Goal: Check status: Check status

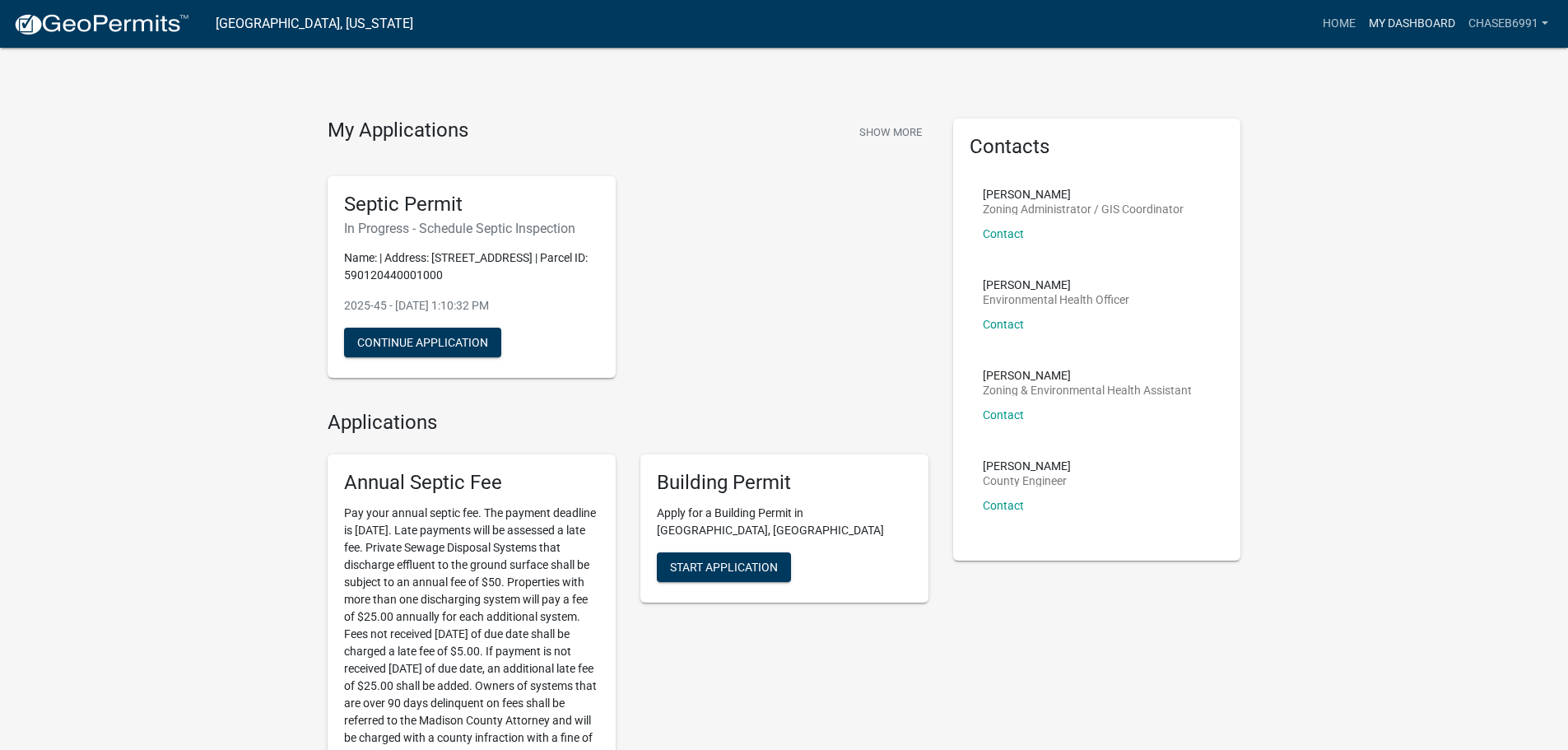
click at [1430, 24] on link "My Dashboard" at bounding box center [1412, 23] width 100 height 31
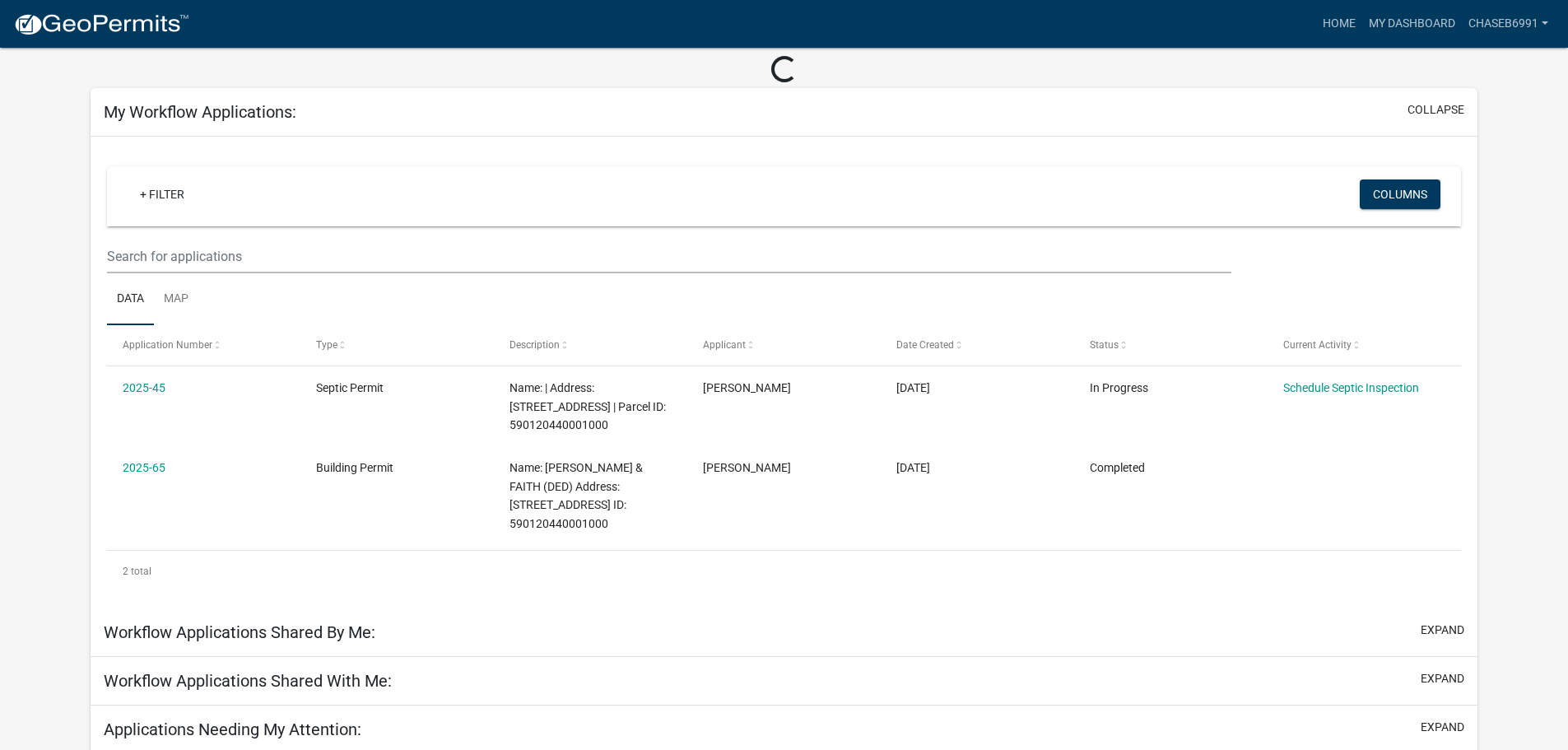
scroll to position [105, 0]
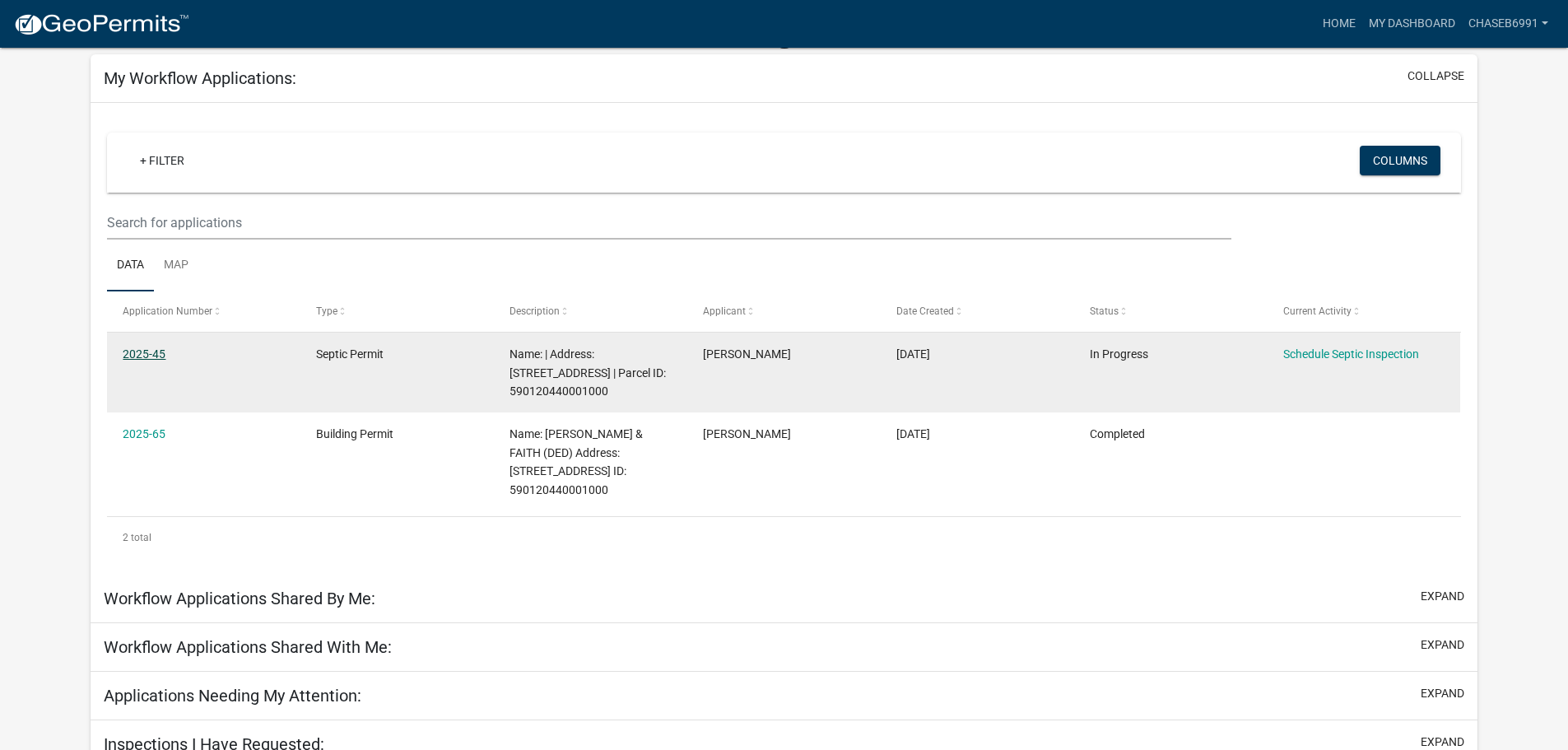
click at [136, 352] on link "2025-45" at bounding box center [144, 353] width 43 height 13
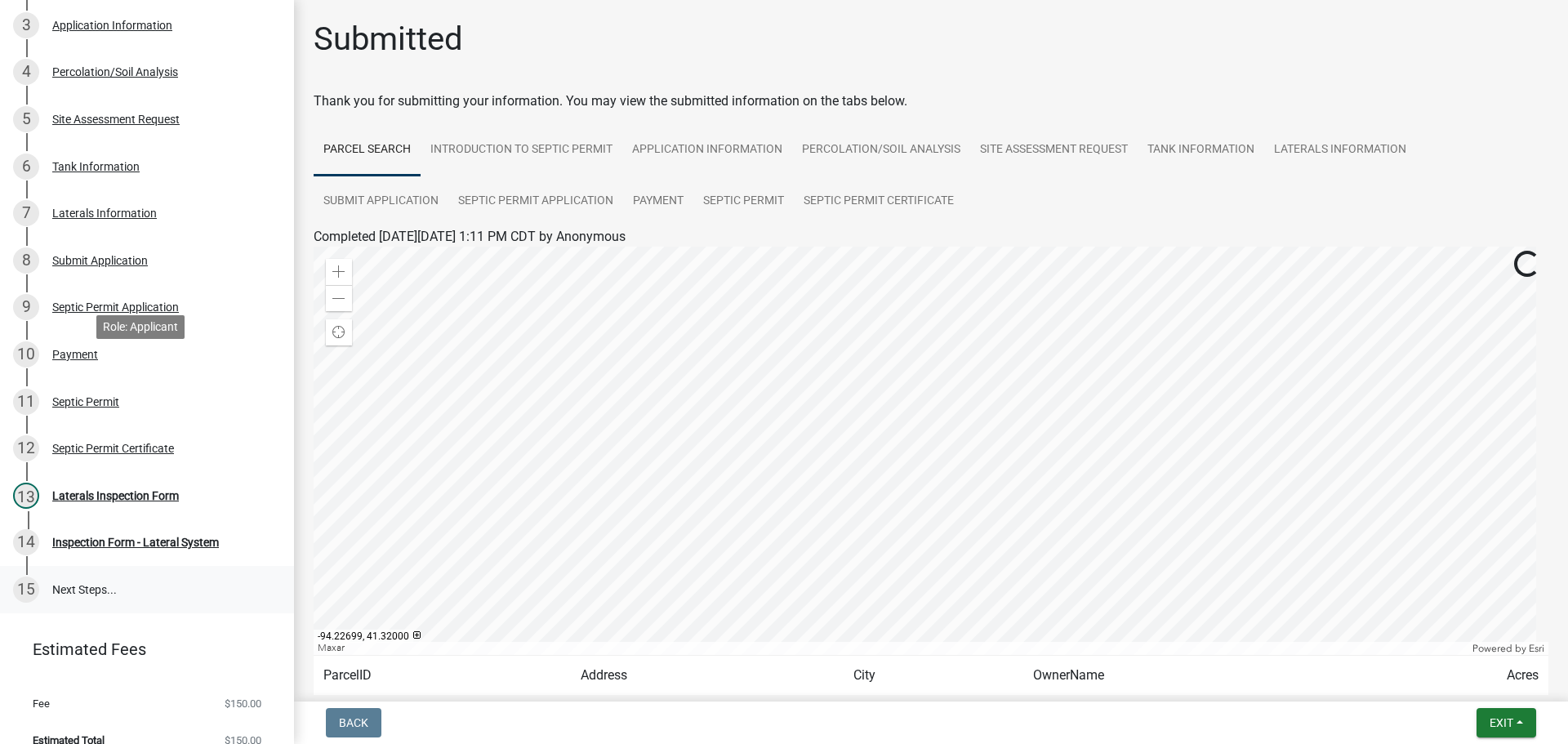
scroll to position [275, 0]
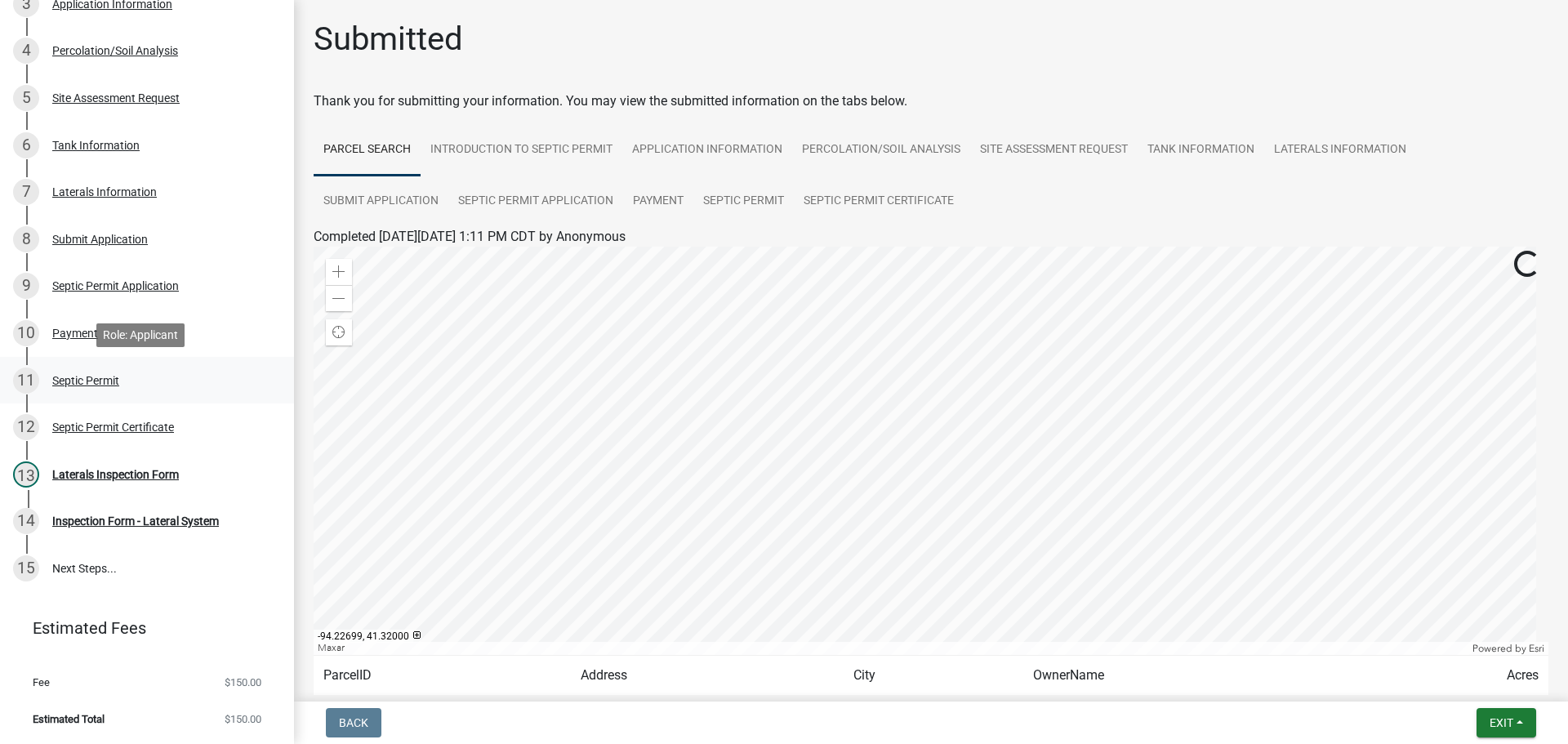
click at [102, 384] on div "Septic Permit" at bounding box center [85, 381] width 67 height 12
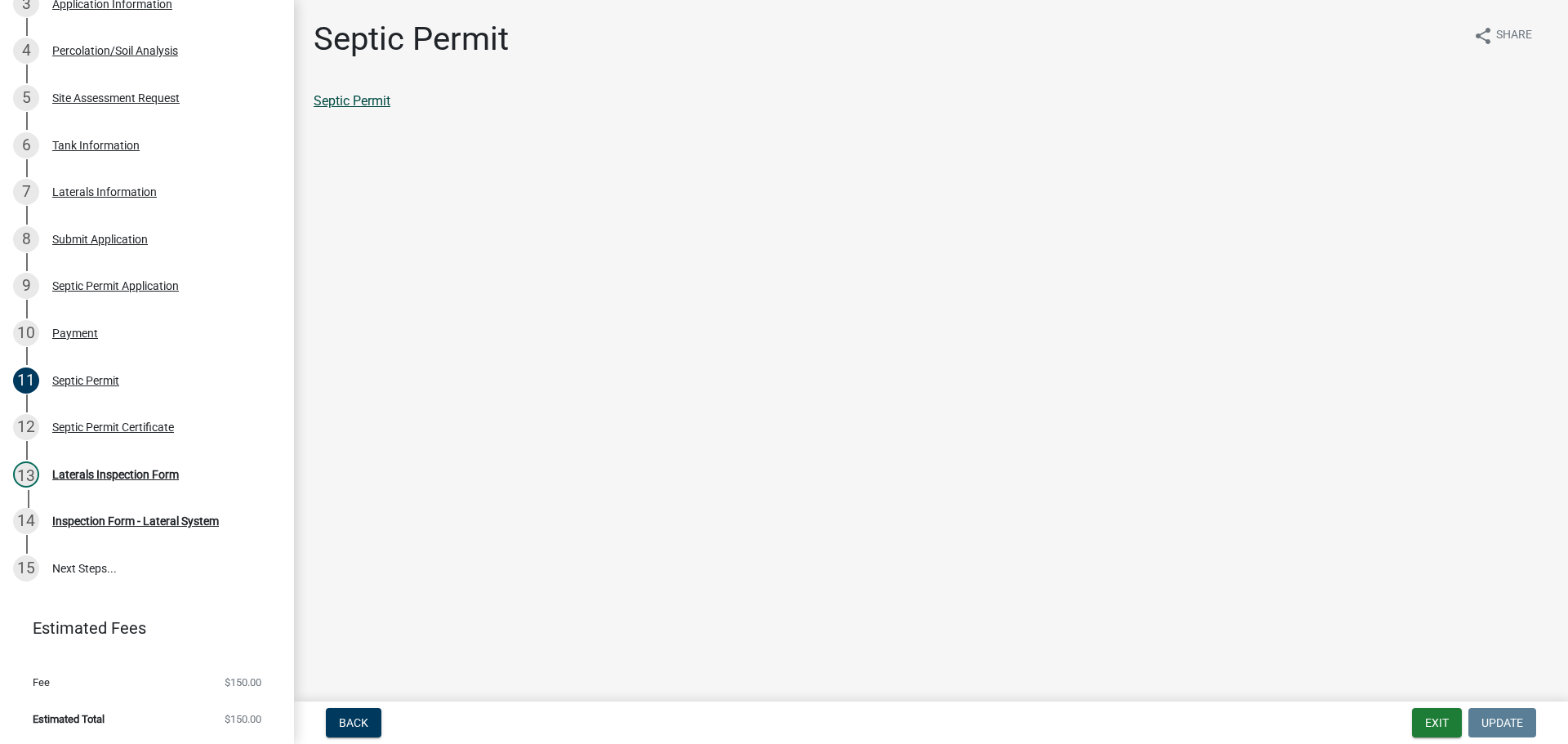
click at [369, 104] on link "Septic Permit" at bounding box center [352, 101] width 77 height 16
